Goal: Find specific page/section: Find specific page/section

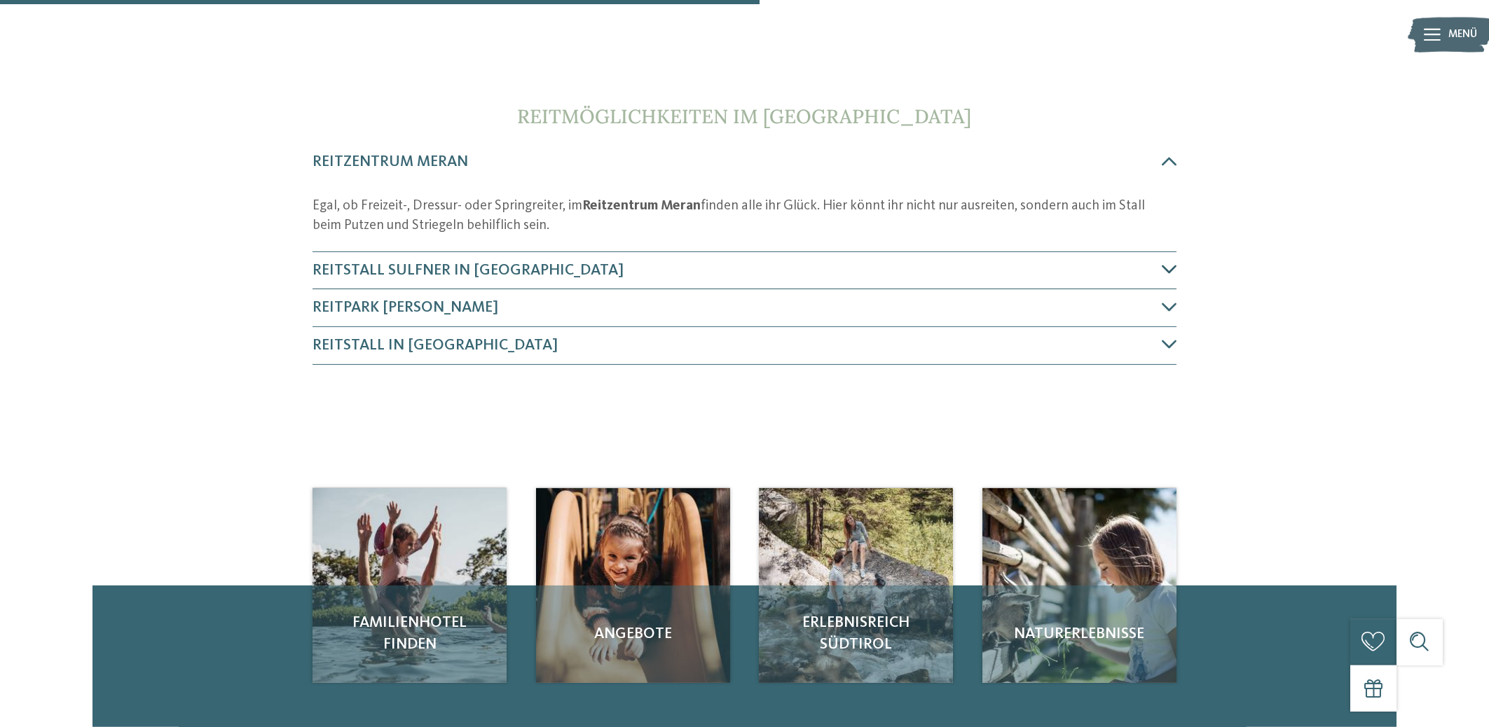
scroll to position [812, 0]
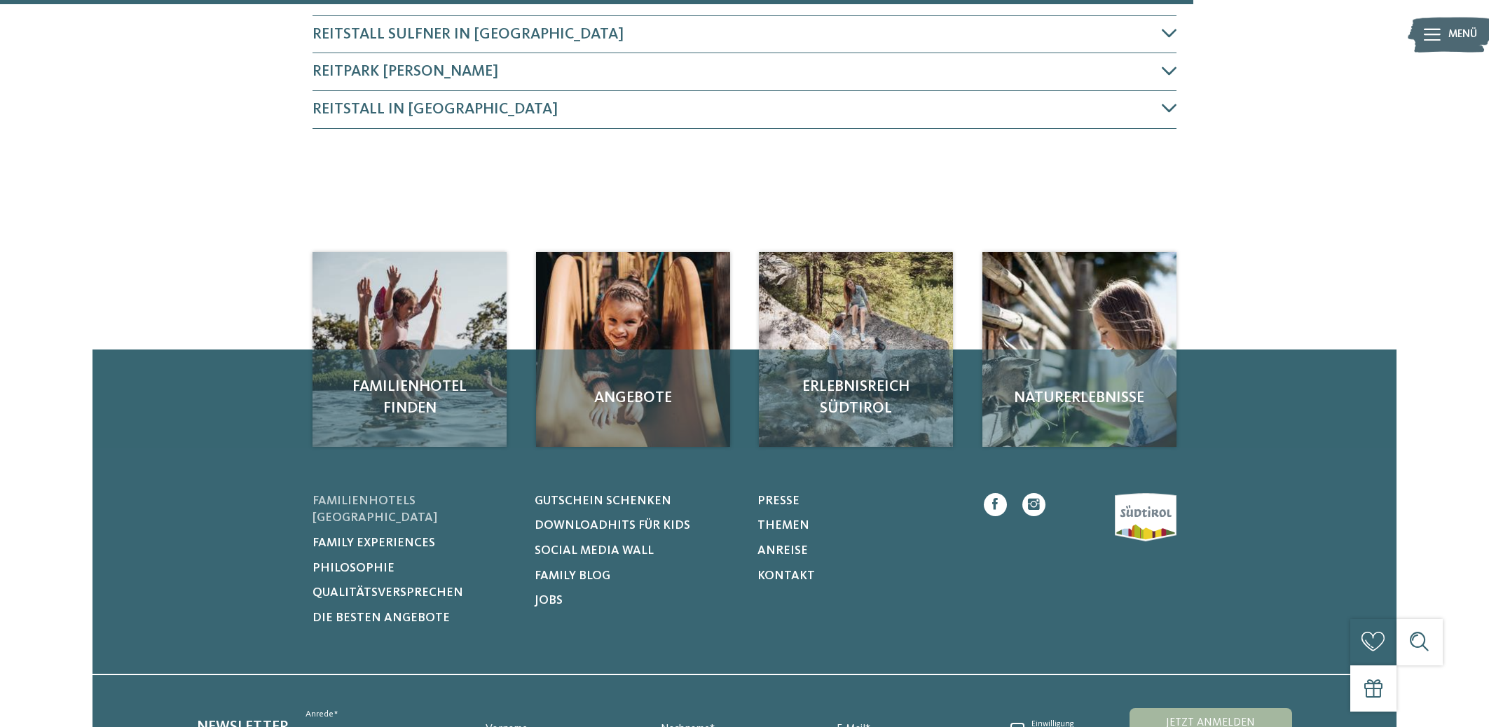
click at [417, 500] on span "Familienhotels [GEOGRAPHIC_DATA]" at bounding box center [374, 509] width 125 height 29
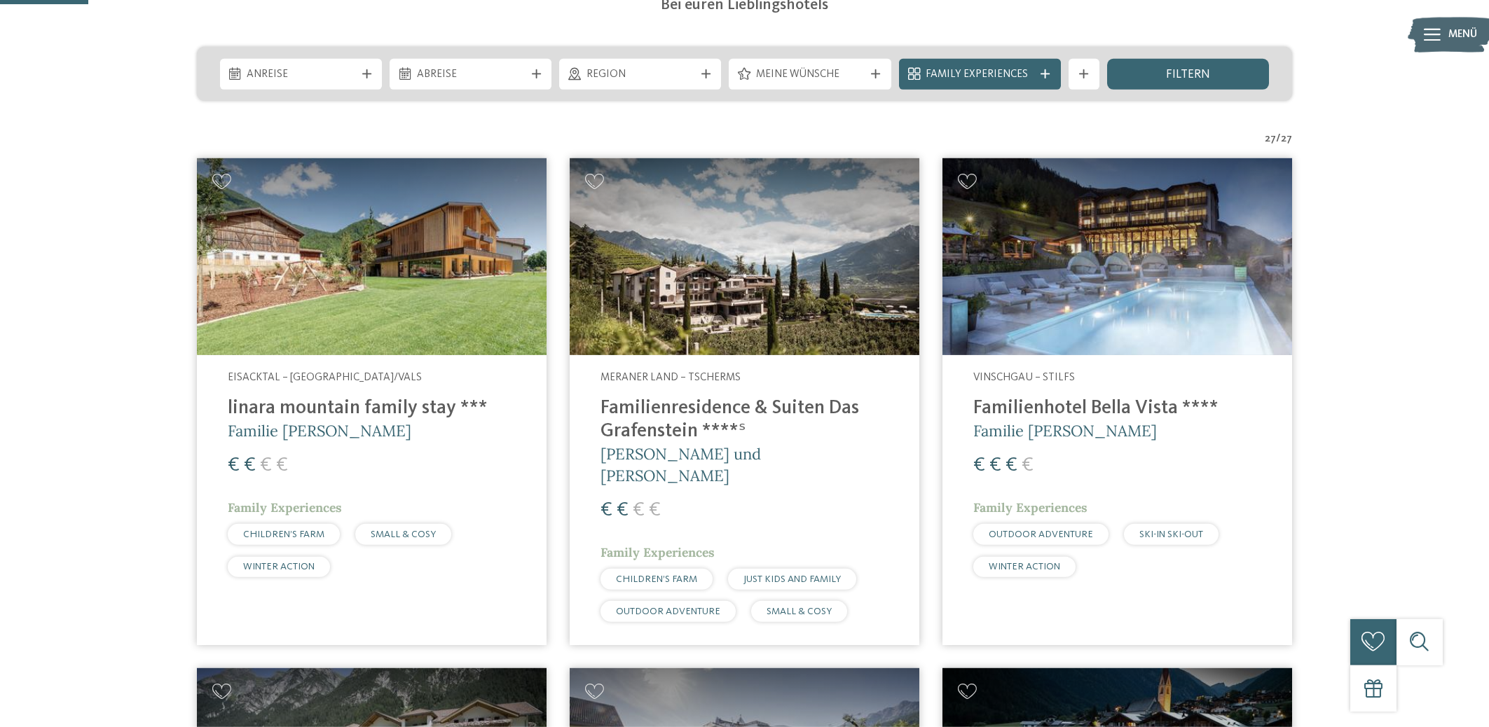
scroll to position [369, 0]
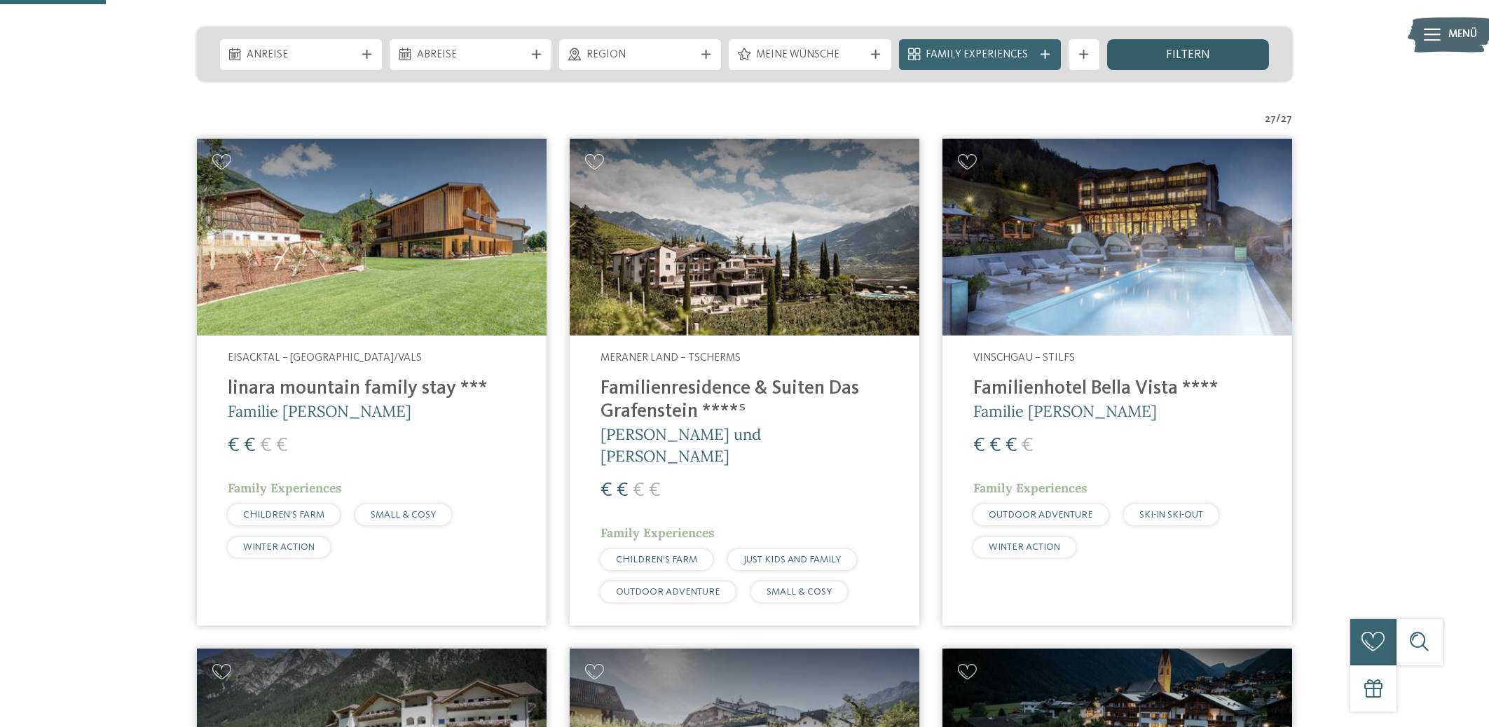
click at [1213, 57] on div "filtern" at bounding box center [1188, 54] width 162 height 31
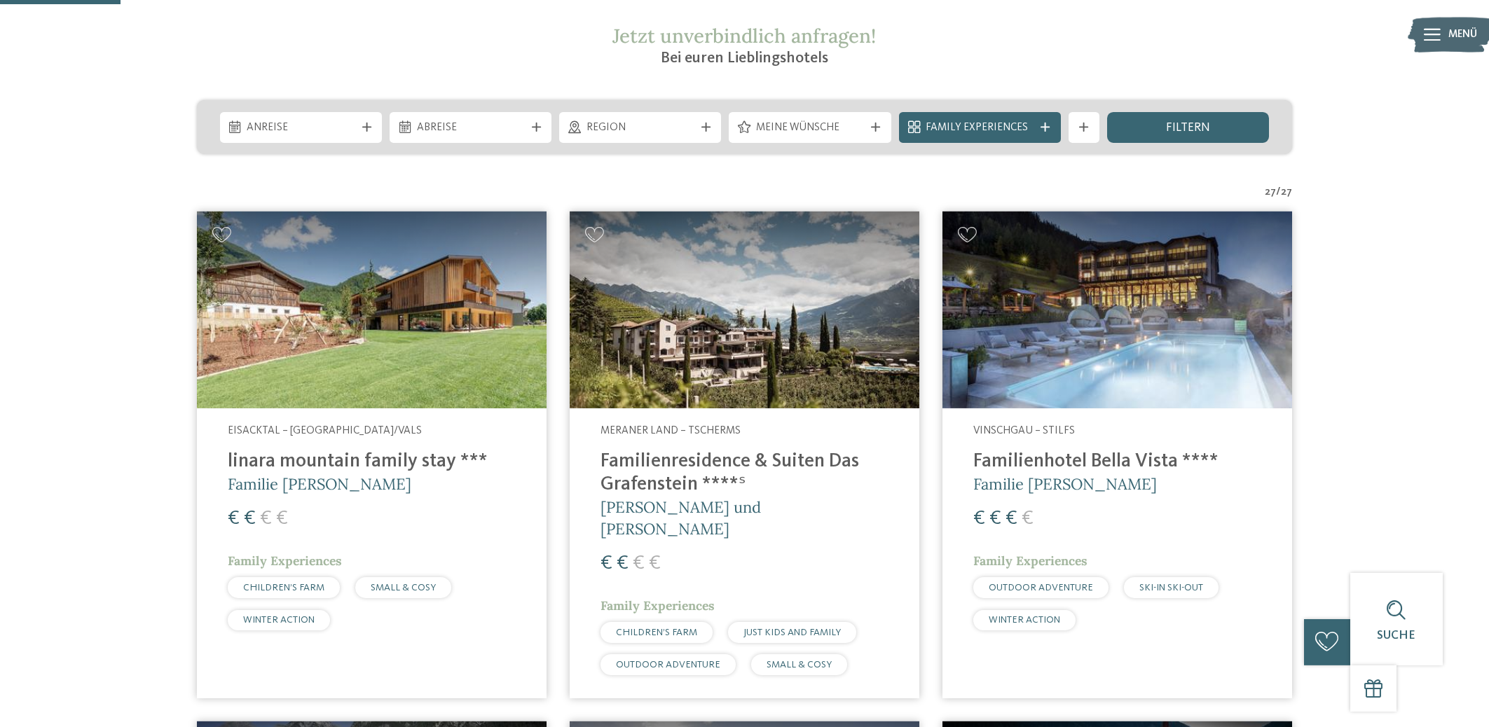
scroll to position [124, 0]
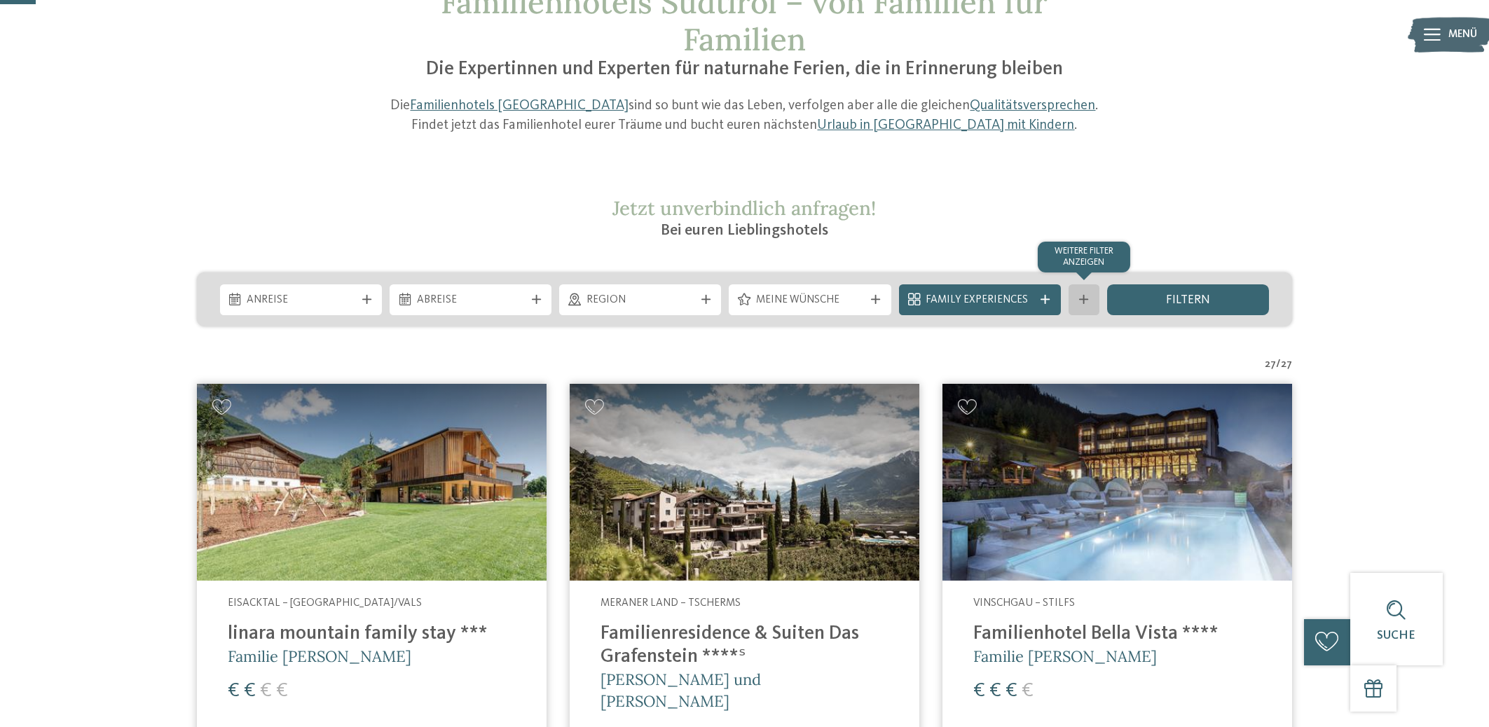
click at [1088, 298] on icon at bounding box center [1083, 299] width 9 height 9
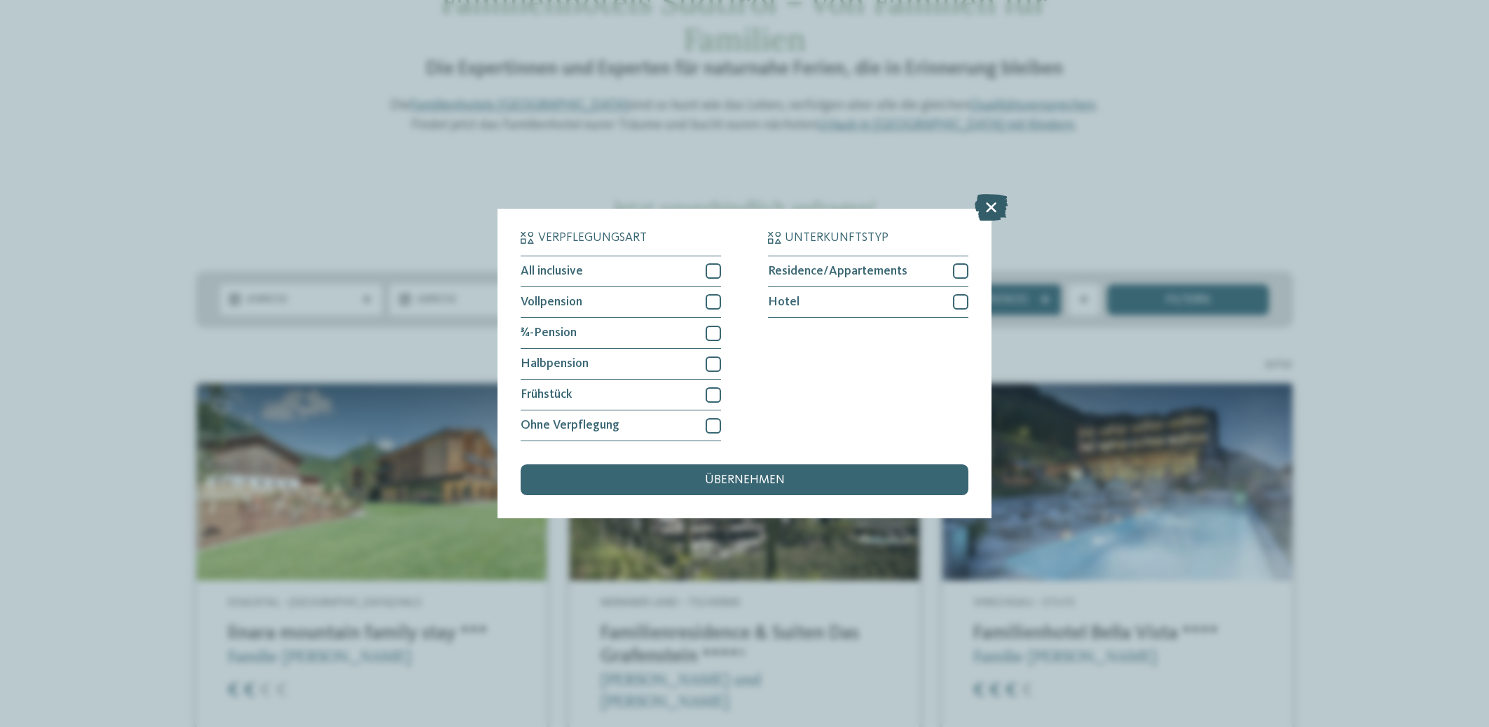
click at [993, 203] on icon at bounding box center [991, 207] width 33 height 27
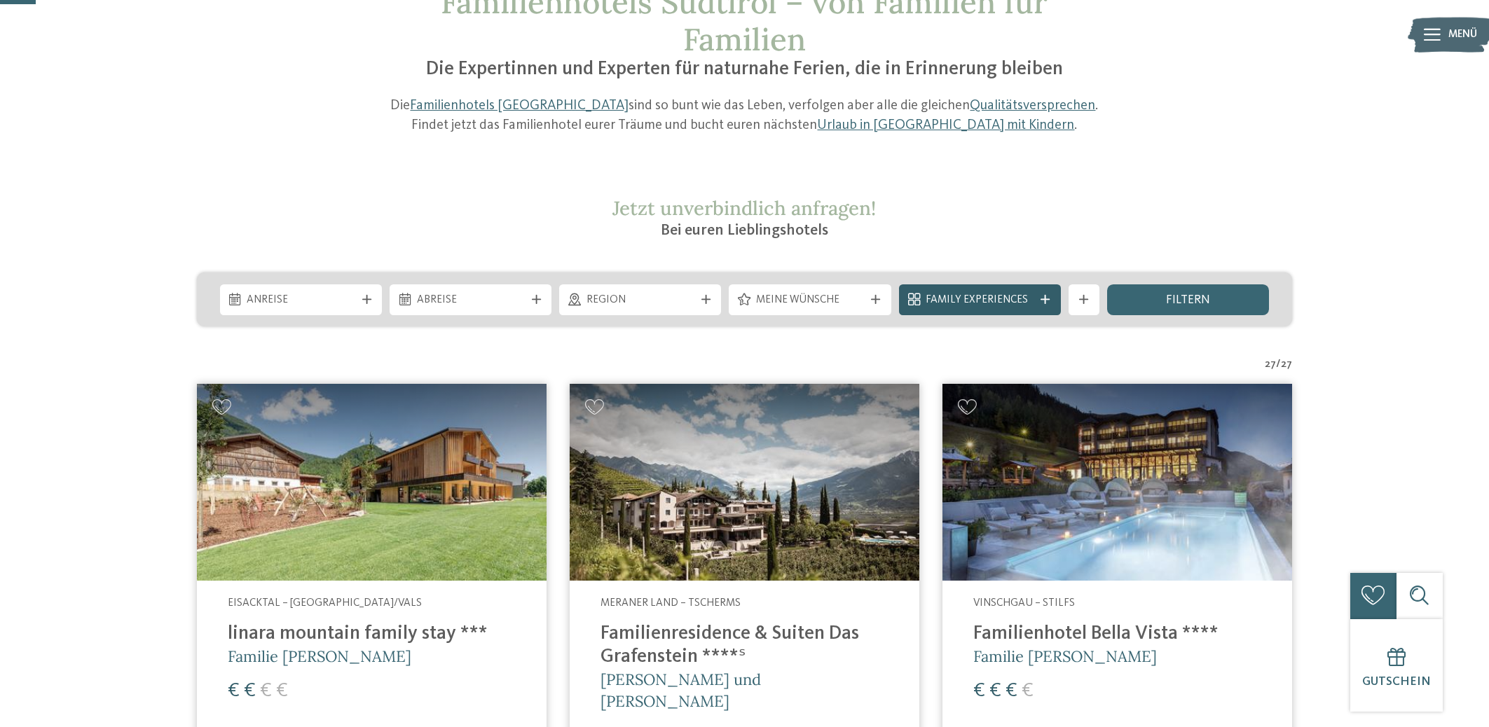
click at [1043, 298] on icon at bounding box center [1044, 299] width 9 height 9
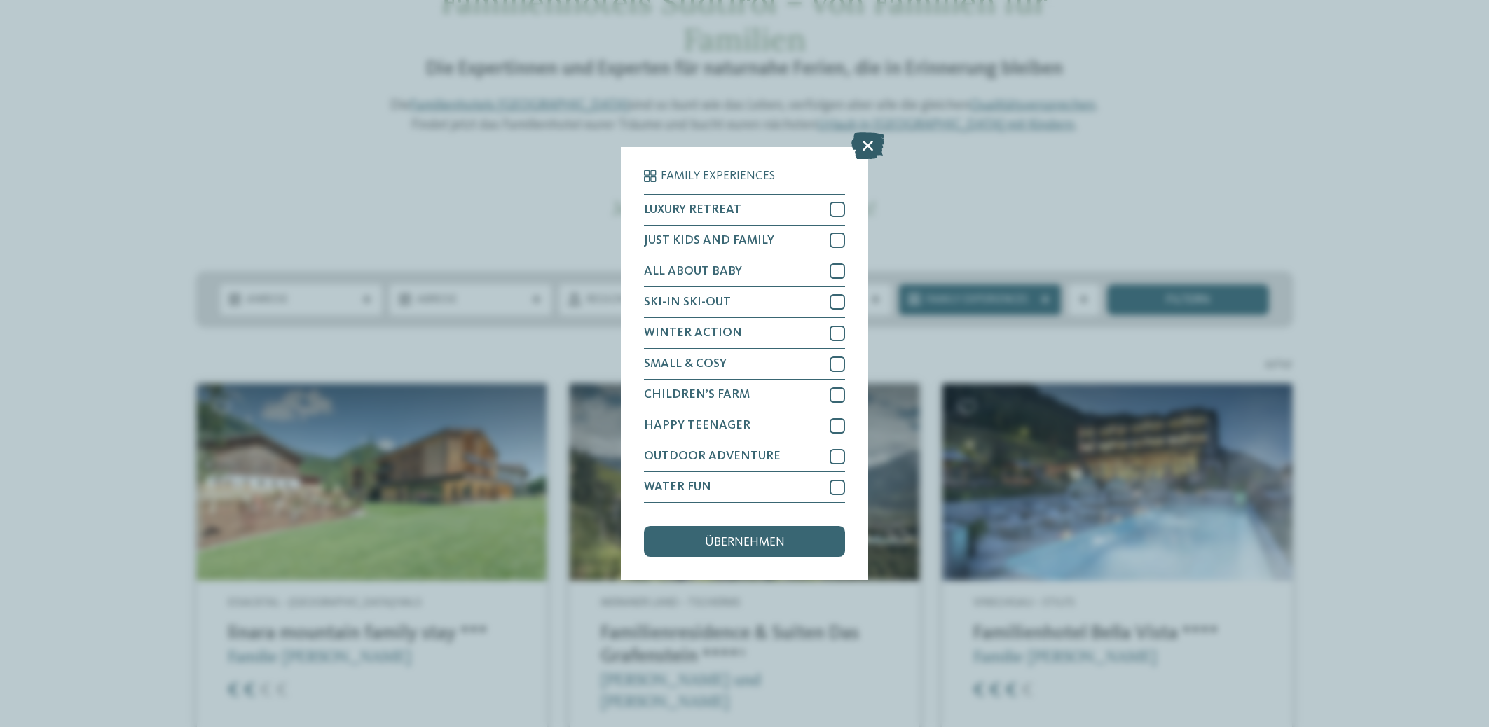
click at [862, 139] on icon at bounding box center [867, 145] width 33 height 27
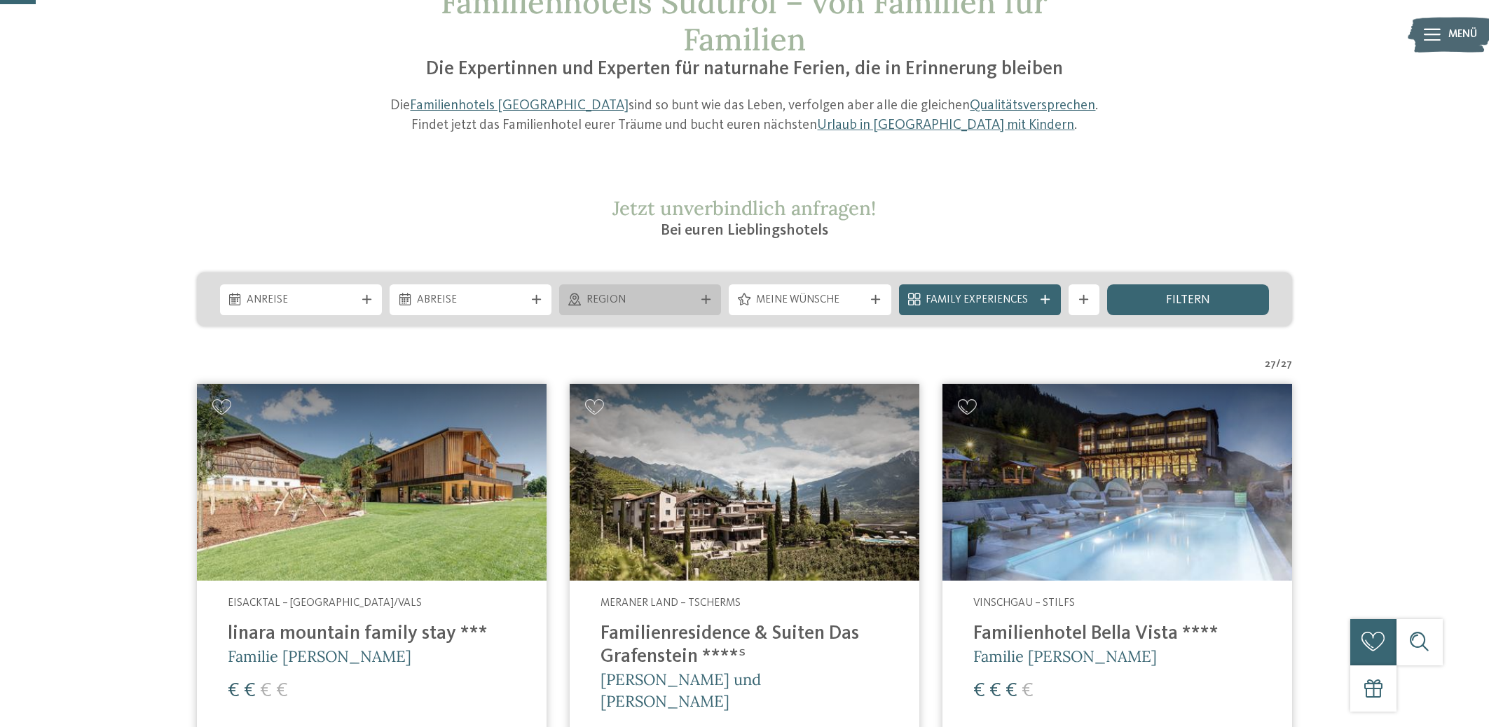
click at [706, 300] on icon at bounding box center [705, 299] width 9 height 9
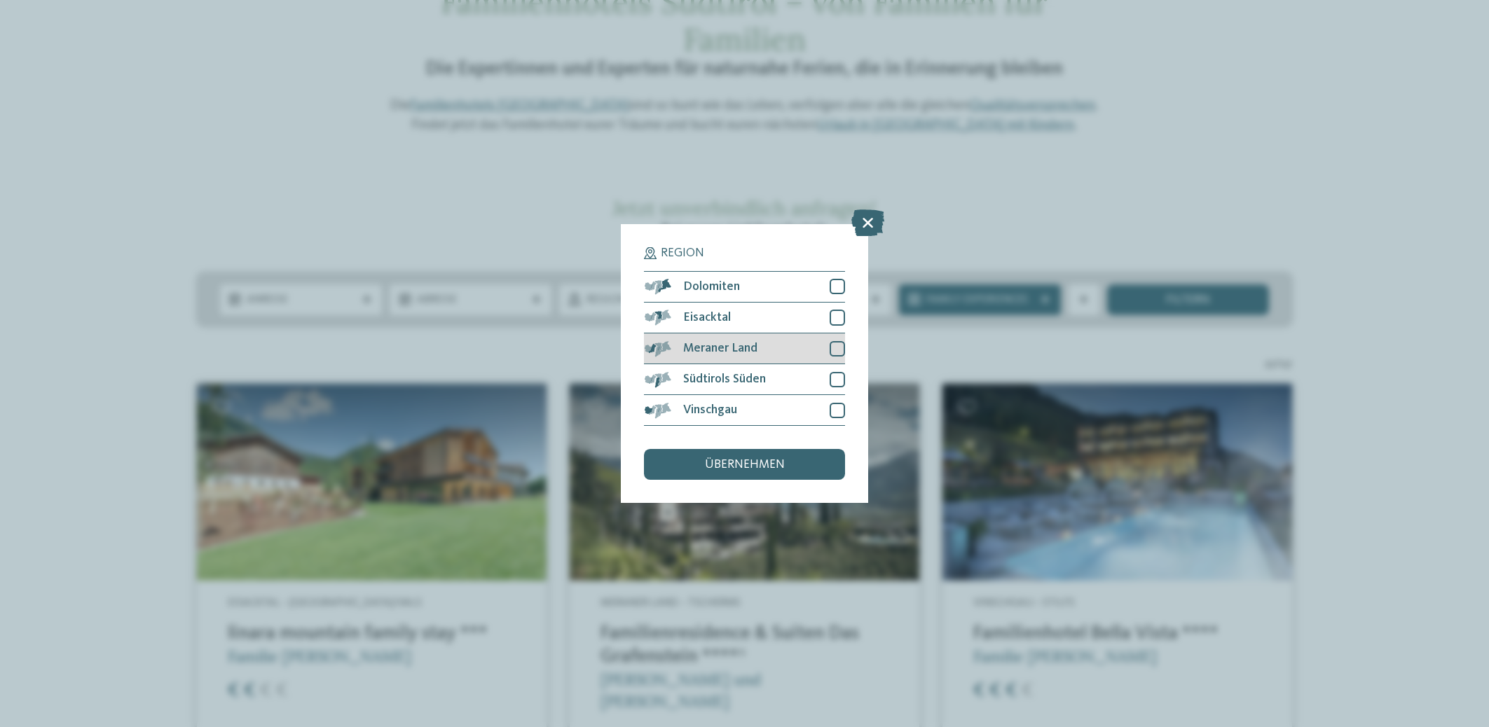
click at [841, 345] on div at bounding box center [837, 348] width 15 height 15
click at [755, 467] on span "übernehmen" at bounding box center [745, 465] width 80 height 13
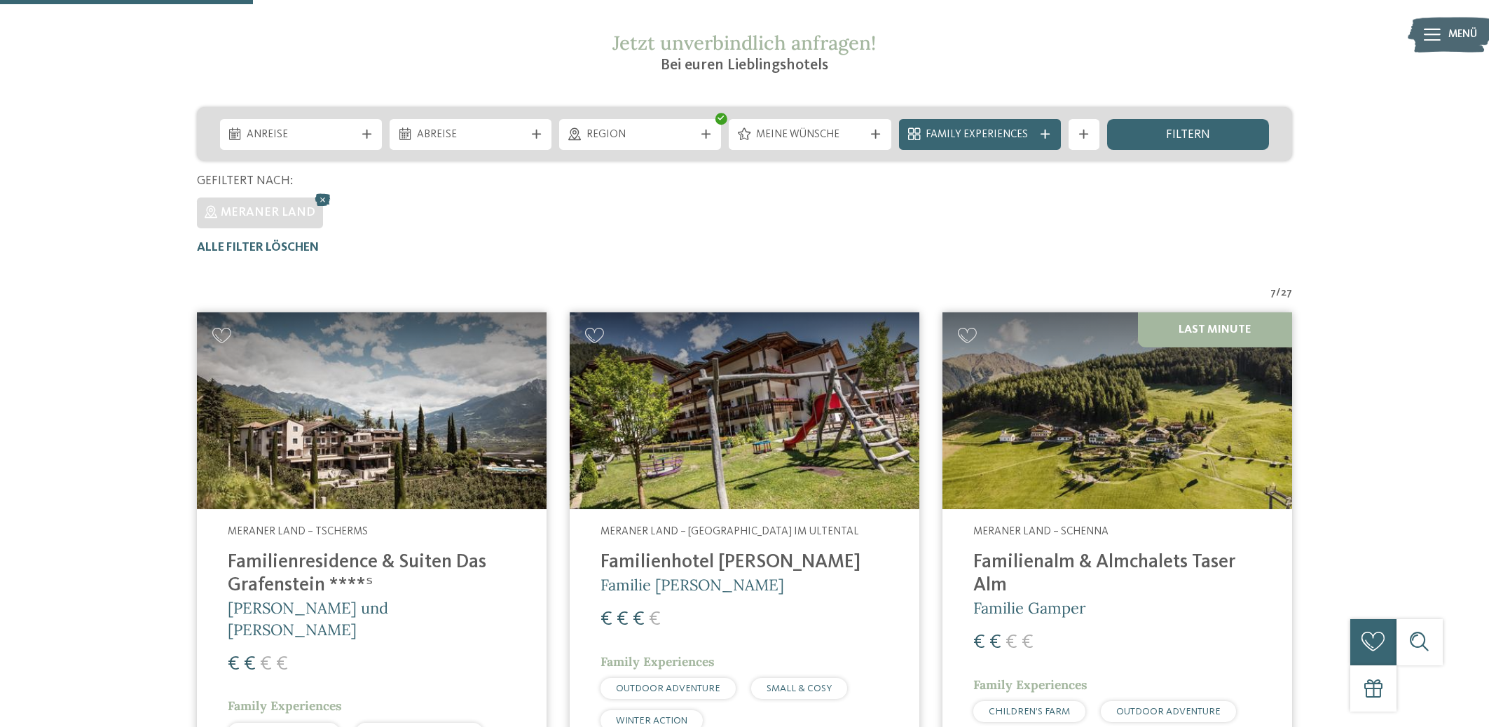
scroll to position [369, 0]
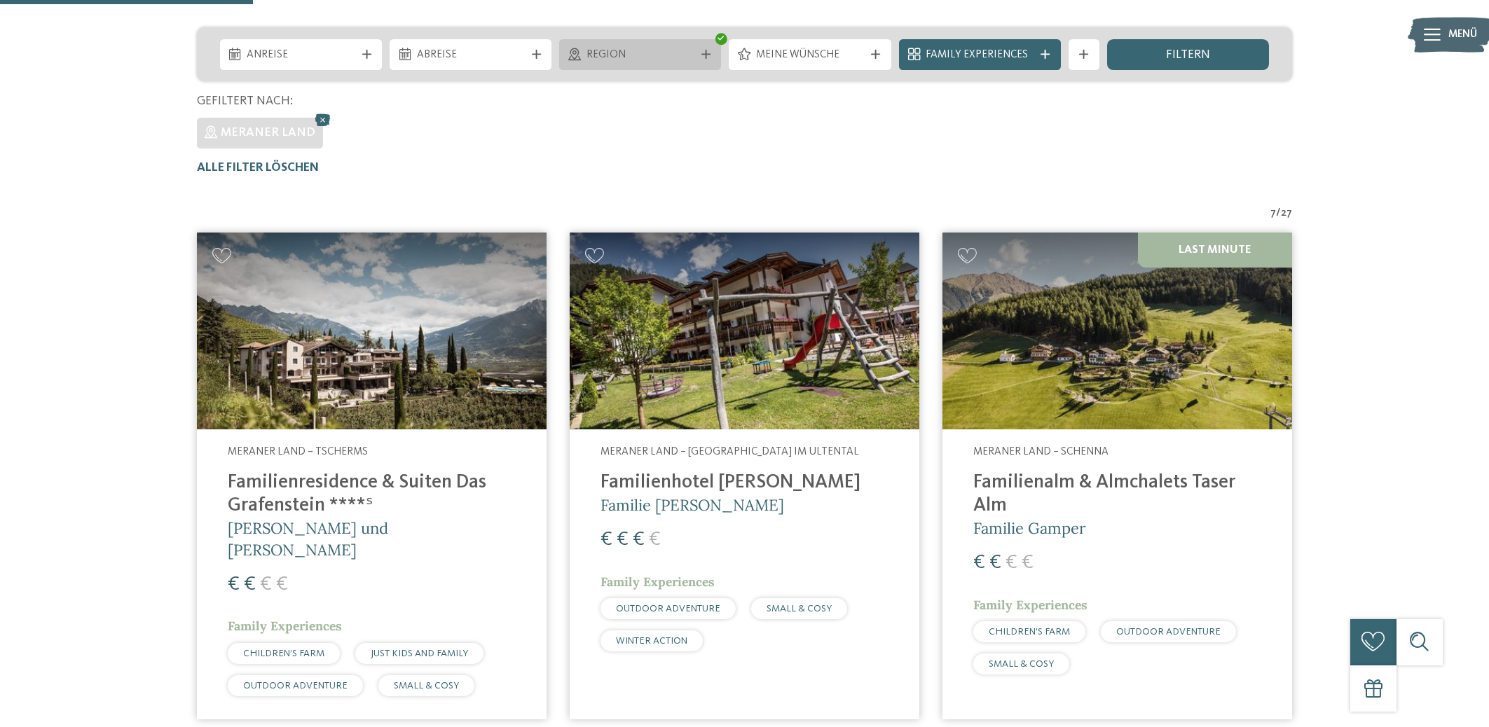
click at [697, 57] on div "Region" at bounding box center [640, 54] width 116 height 17
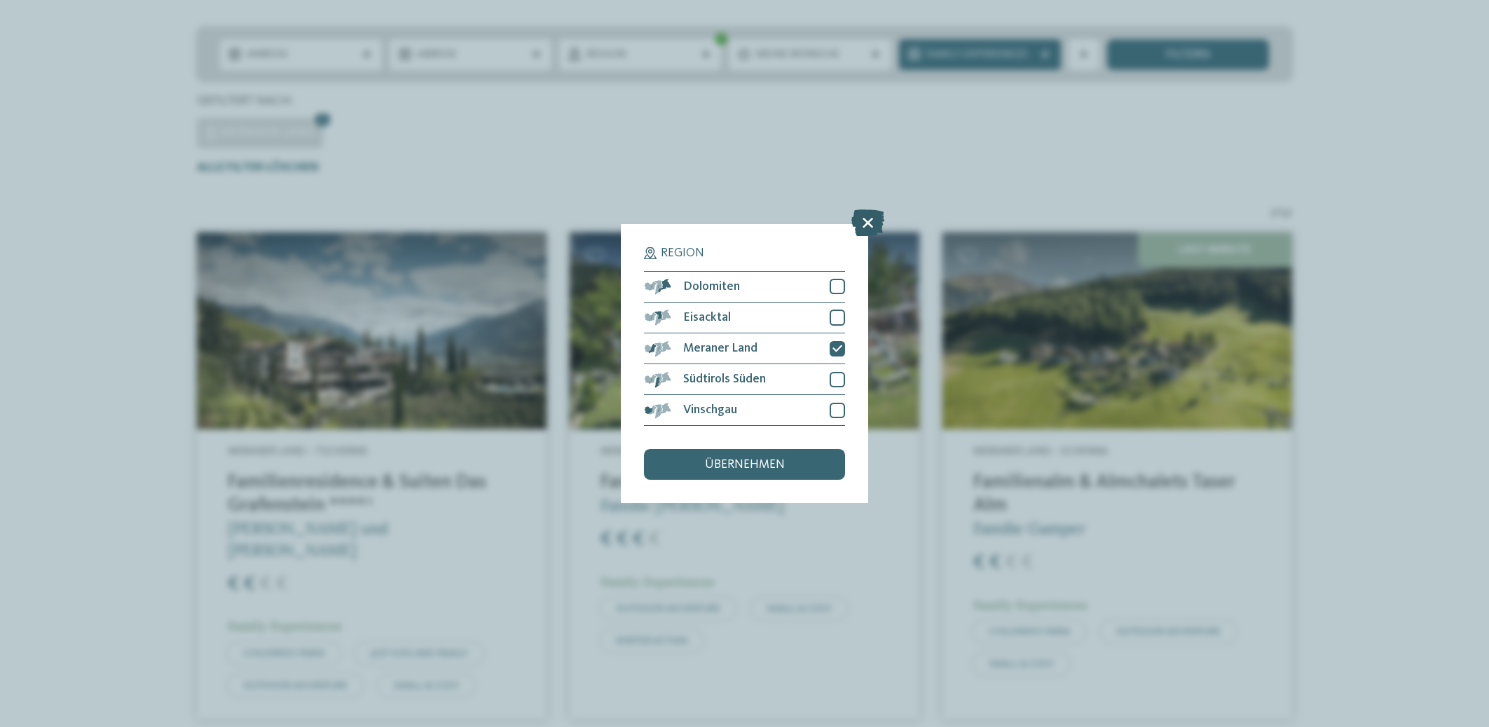
click at [862, 221] on icon at bounding box center [867, 222] width 33 height 27
